Goal: Information Seeking & Learning: Learn about a topic

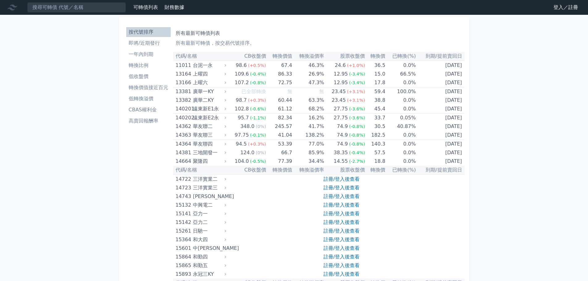
click at [347, 186] on link "註冊/登入後查看" at bounding box center [342, 188] width 36 height 6
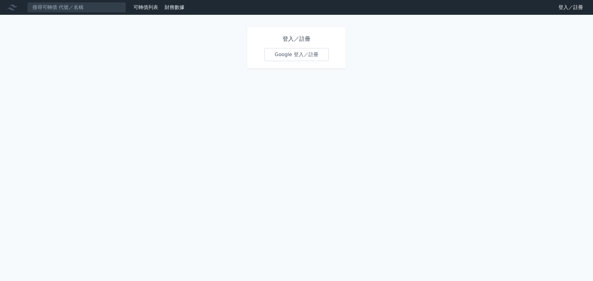
click at [306, 53] on link "Google 登入／註冊" at bounding box center [296, 54] width 64 height 13
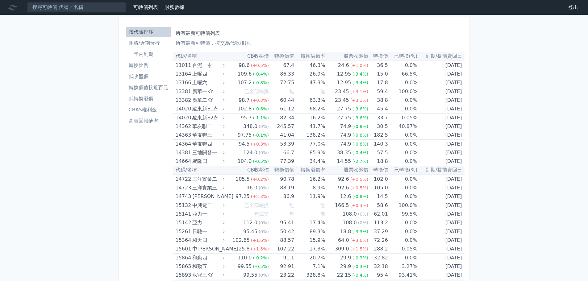
click at [144, 113] on li "CBAS權利金" at bounding box center [148, 109] width 44 height 7
